Goal: Task Accomplishment & Management: Manage account settings

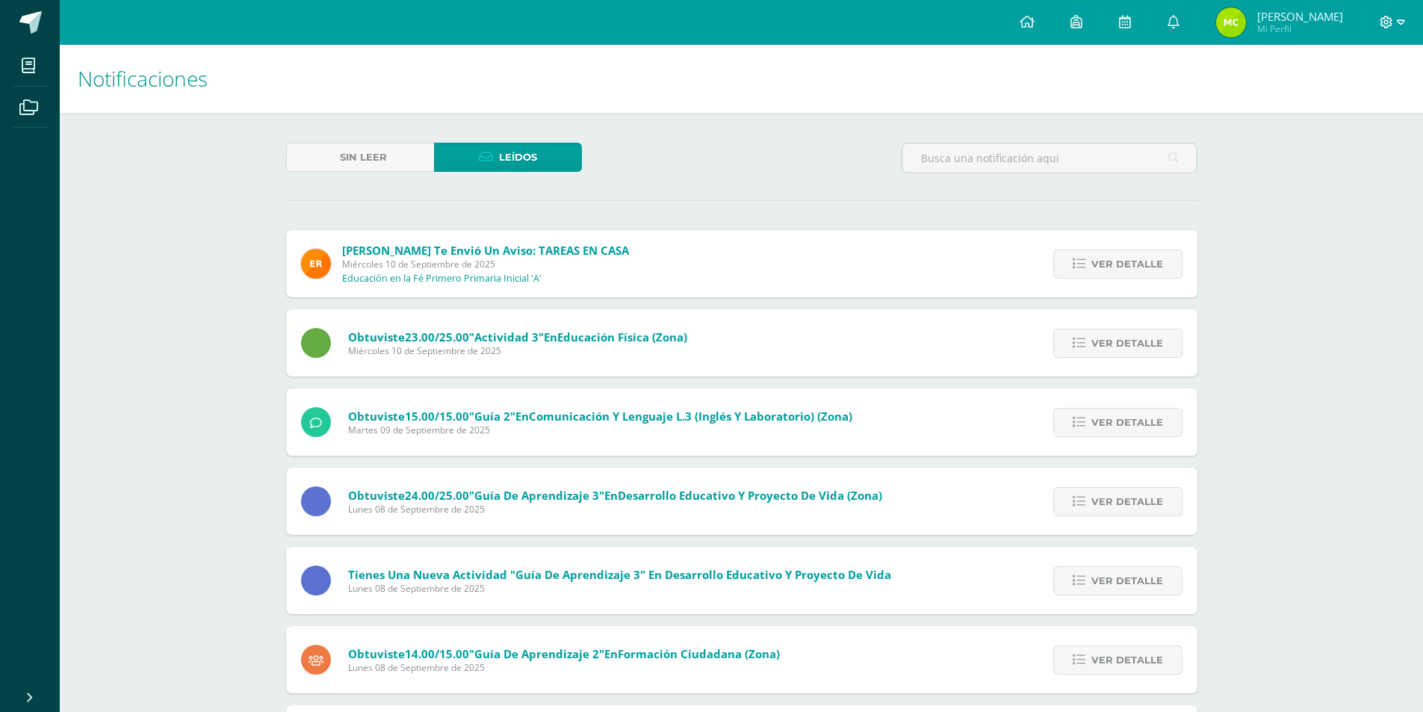
click at [1404, 19] on icon at bounding box center [1401, 22] width 8 height 13
click at [1345, 100] on span "Cerrar sesión" at bounding box center [1353, 102] width 67 height 14
